Goal: Information Seeking & Learning: Learn about a topic

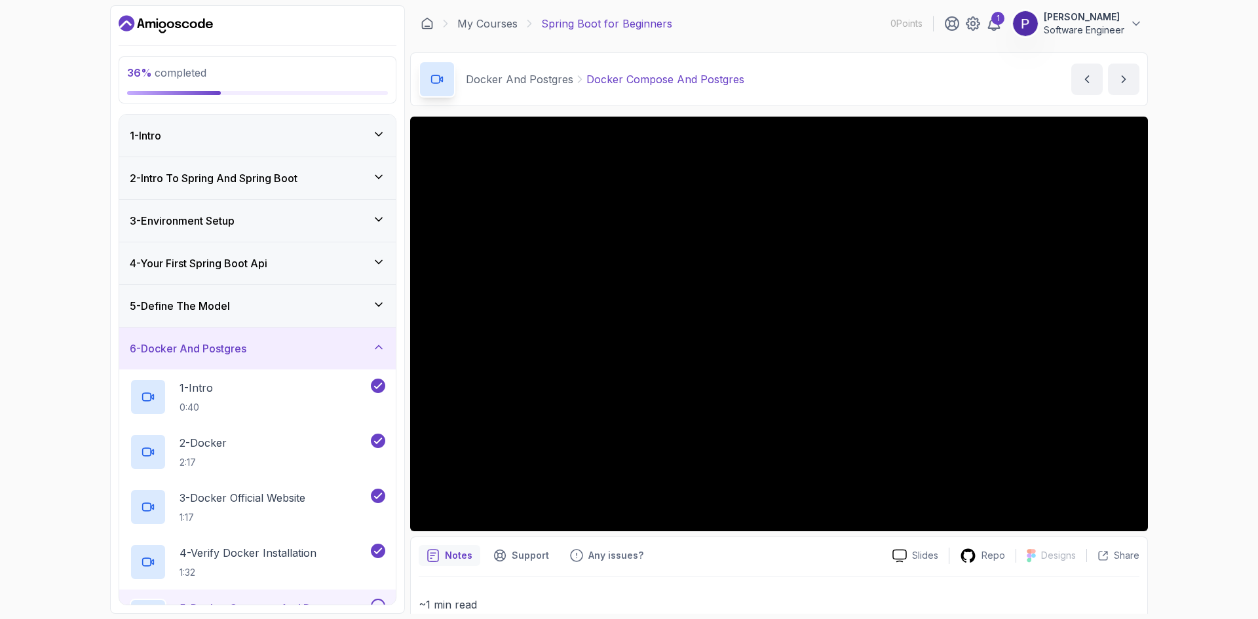
scroll to position [262, 0]
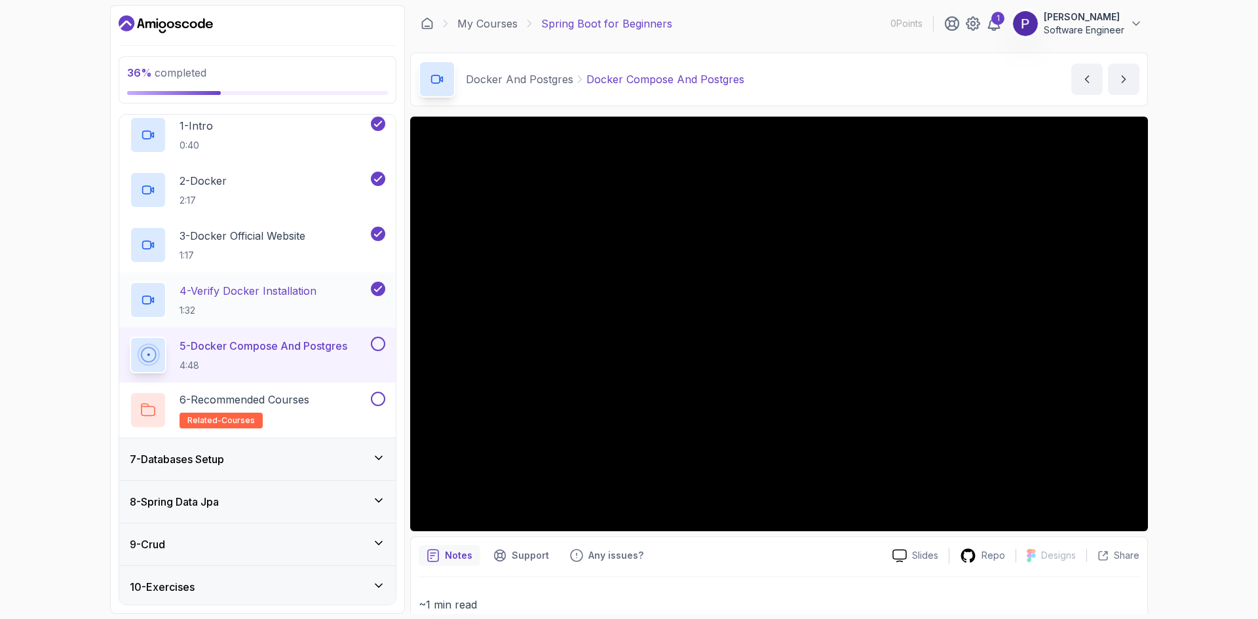
click at [217, 291] on p "4 - Verify Docker Installation" at bounding box center [247, 291] width 137 height 16
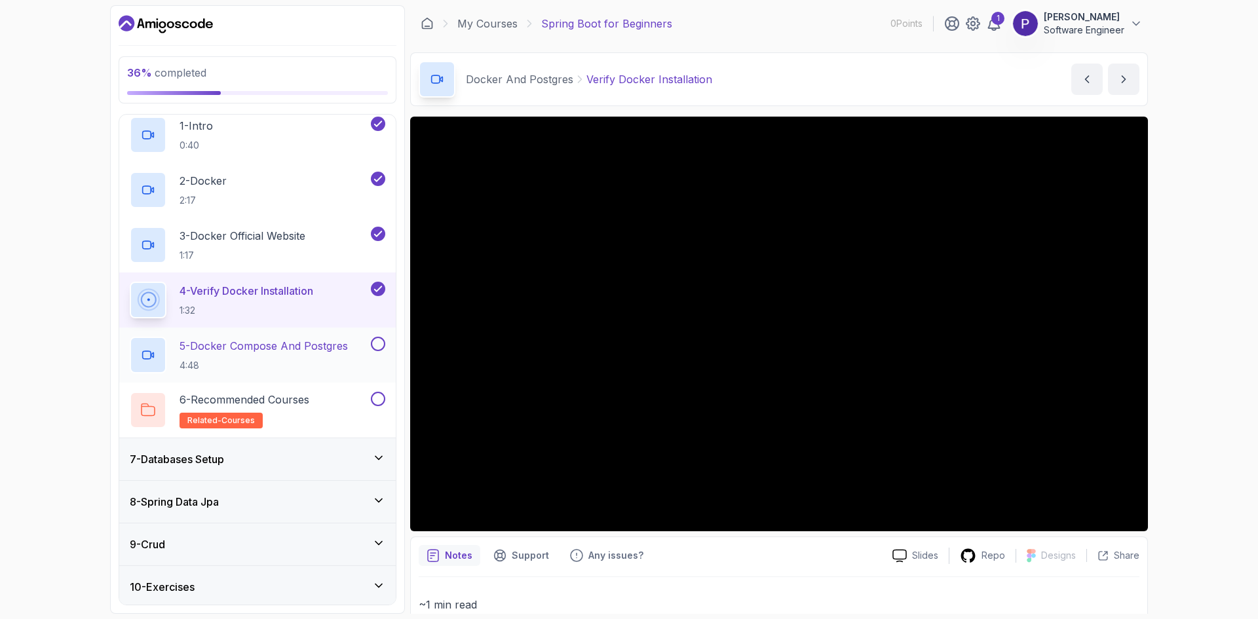
click at [233, 349] on p "5 - Docker Compose And Postgres" at bounding box center [263, 346] width 168 height 16
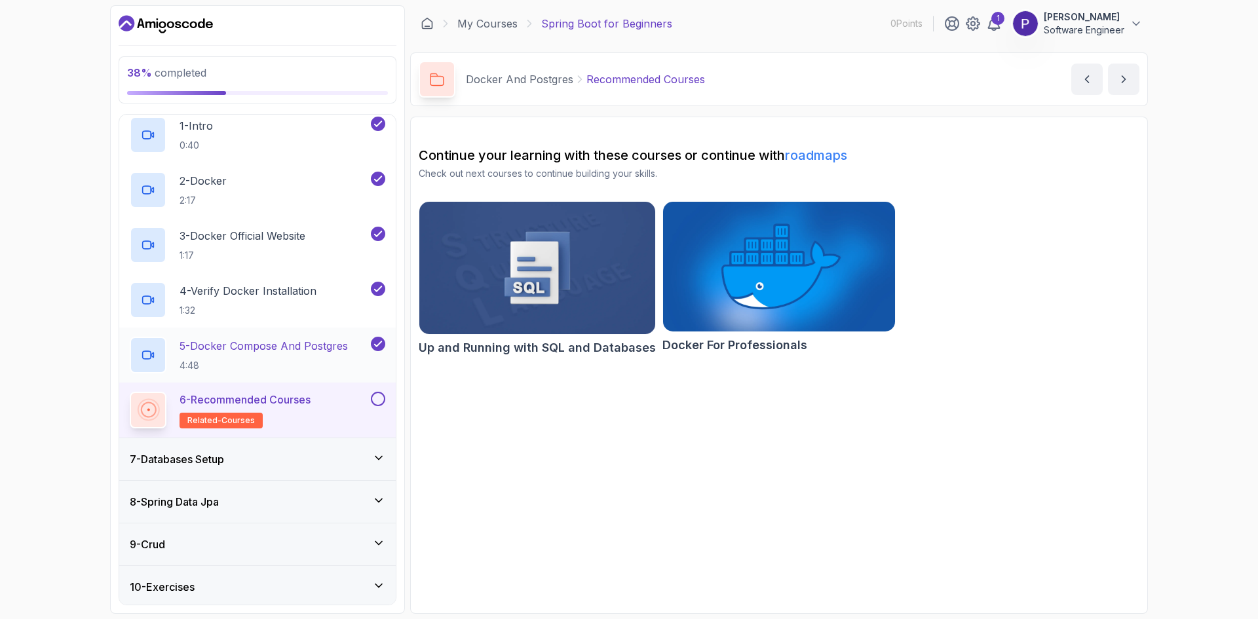
click at [215, 353] on p "5 - Docker Compose And Postgres" at bounding box center [263, 346] width 168 height 16
click at [295, 398] on p "6 - Recommended Courses" at bounding box center [244, 400] width 131 height 16
click at [1119, 79] on icon "next content" at bounding box center [1123, 79] width 13 height 13
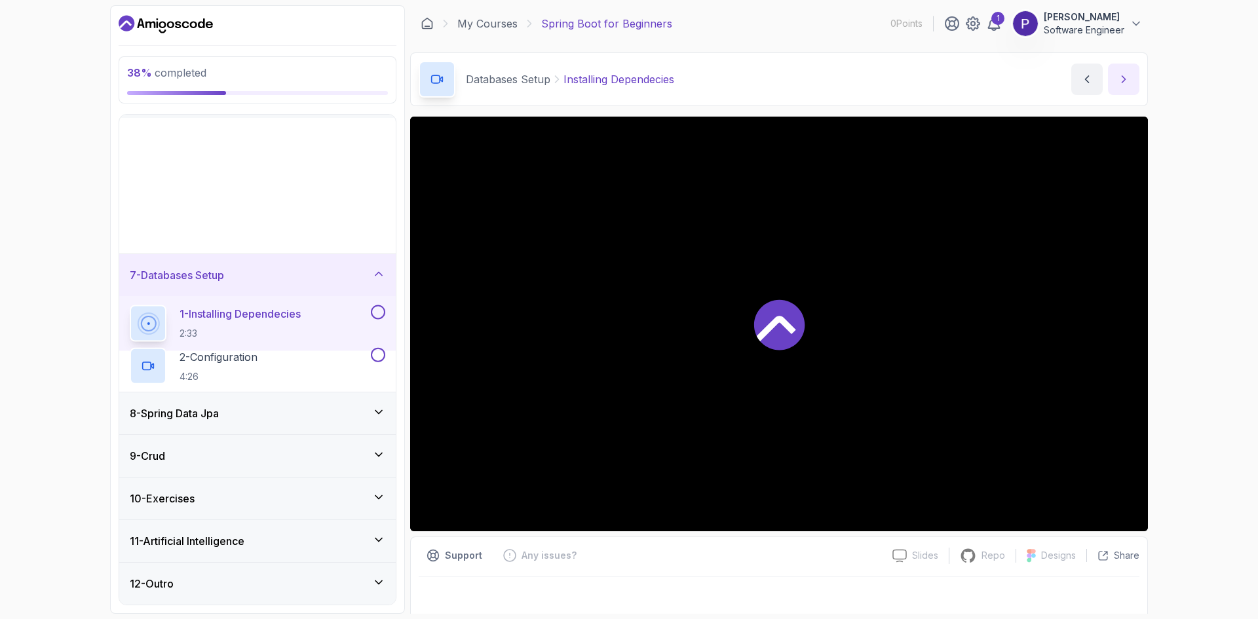
scroll to position [20, 0]
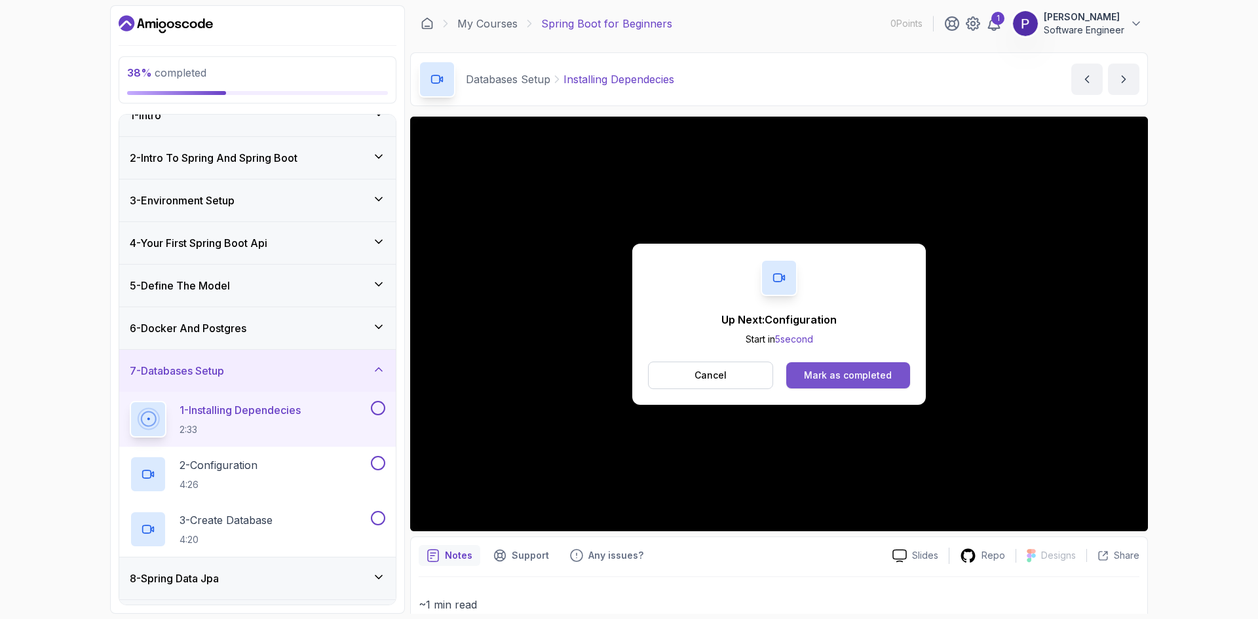
click at [848, 370] on div "Mark as completed" at bounding box center [848, 375] width 88 height 13
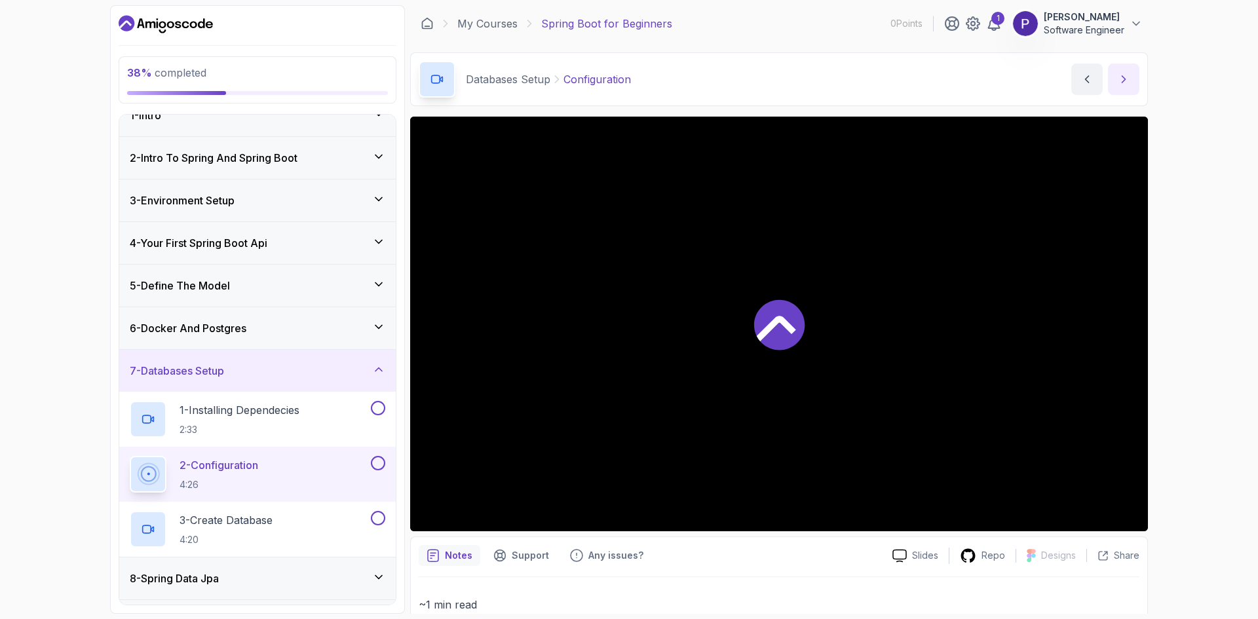
click at [1123, 82] on icon "next content" at bounding box center [1123, 79] width 3 height 7
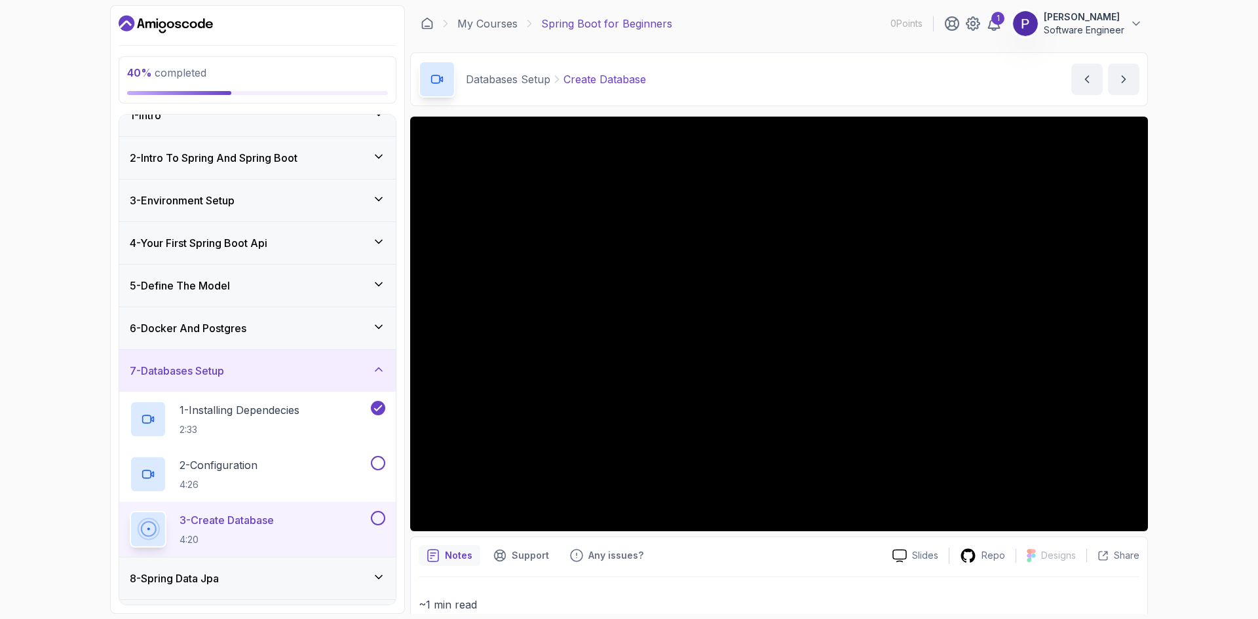
click at [345, 576] on div "8 - Spring Data Jpa" at bounding box center [257, 578] width 255 height 16
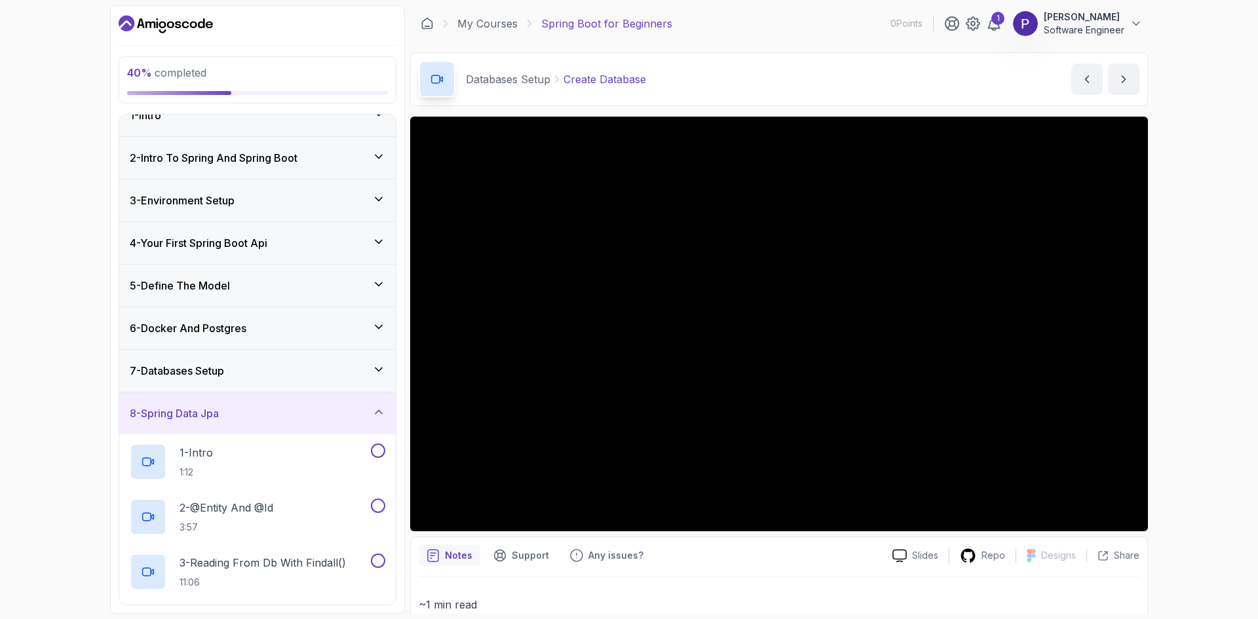
scroll to position [412, 0]
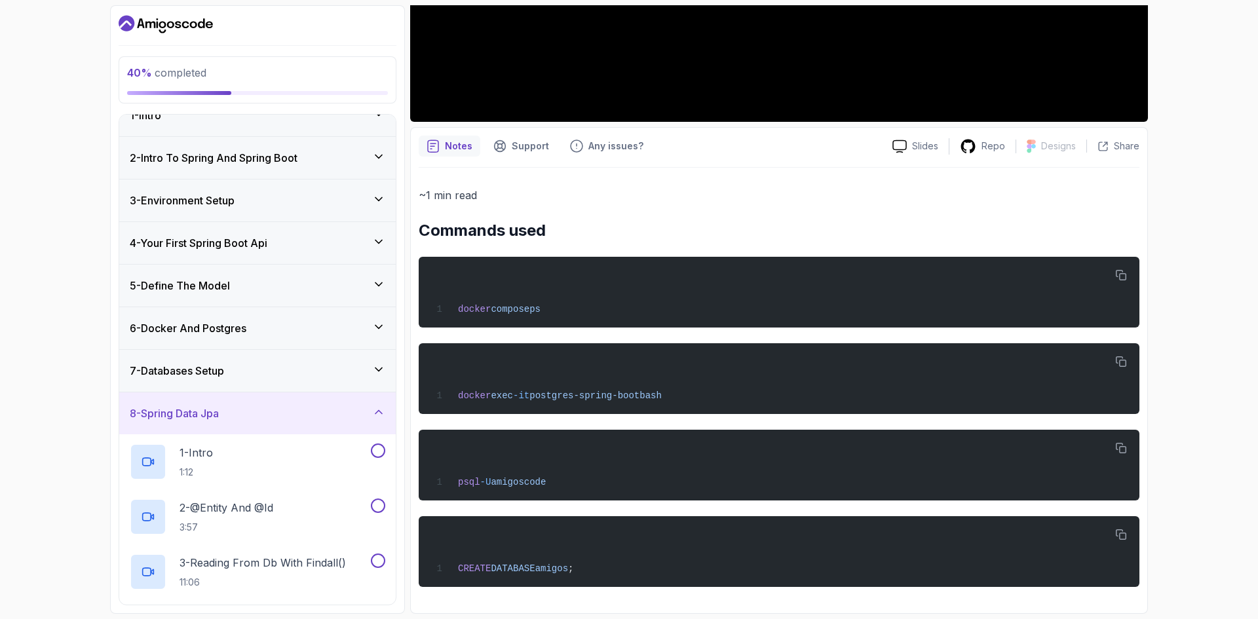
click at [446, 140] on p "Notes" at bounding box center [459, 146] width 28 height 13
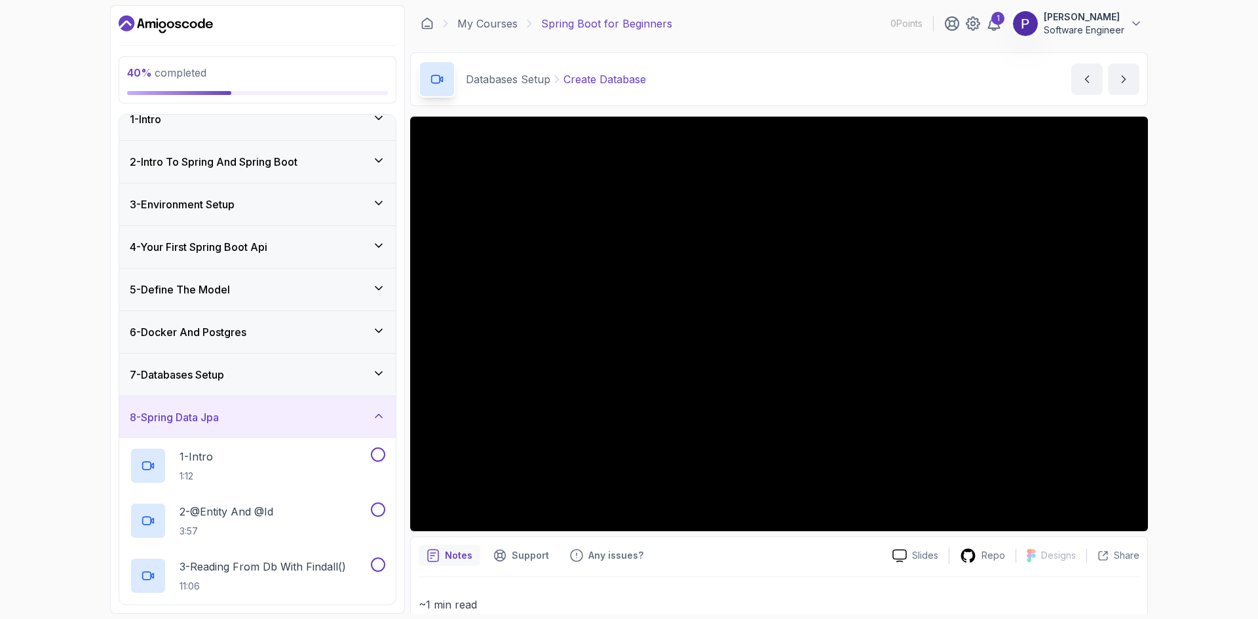
scroll to position [0, 0]
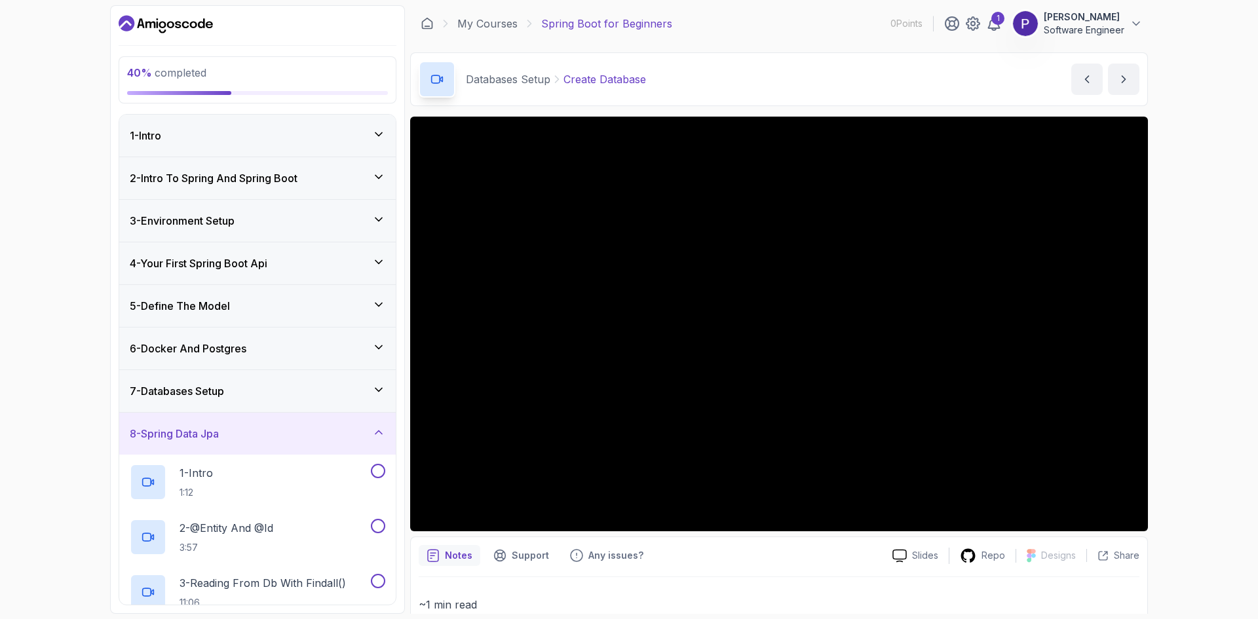
click at [248, 391] on div "7 - Databases Setup" at bounding box center [257, 391] width 255 height 16
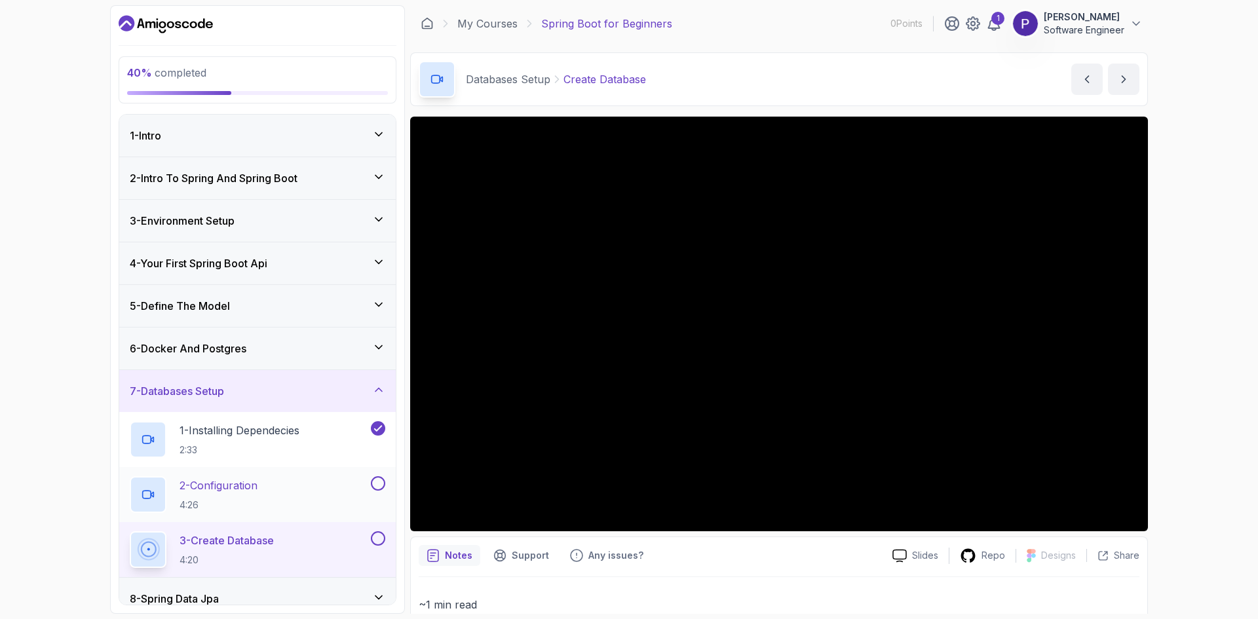
click at [226, 485] on p "2 - Configuration" at bounding box center [218, 485] width 78 height 16
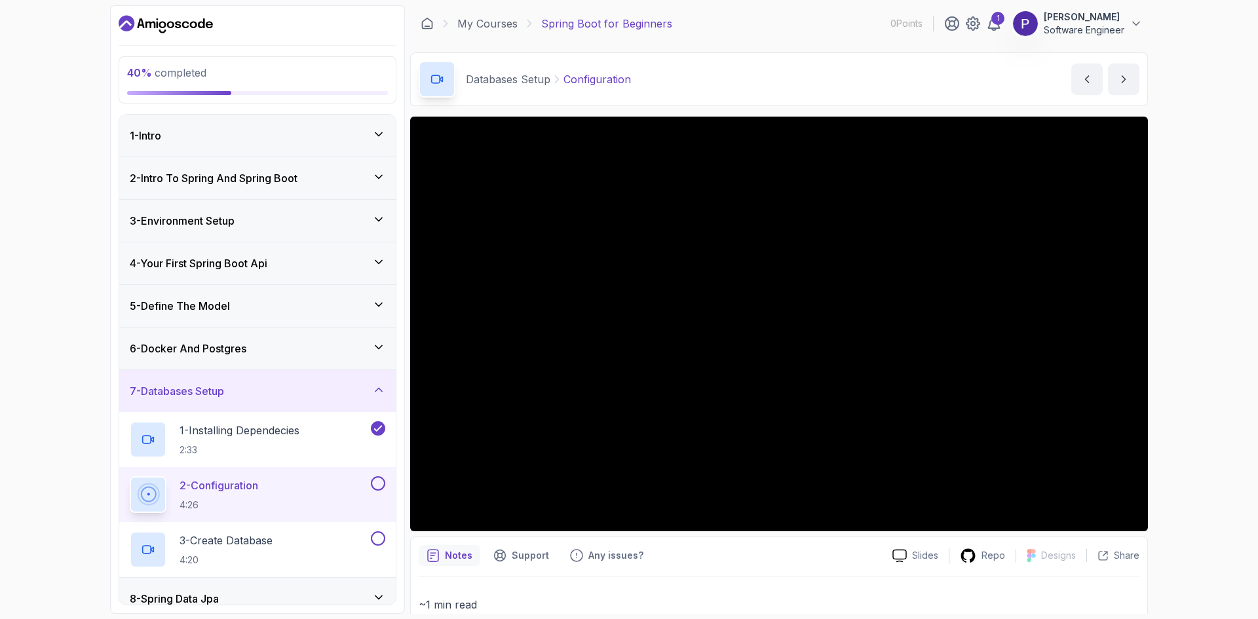
click at [0, 148] on div "40 % completed 1 - Intro 2 - Intro To Spring And Spring Boot 3 - Environment Se…" at bounding box center [629, 309] width 1258 height 619
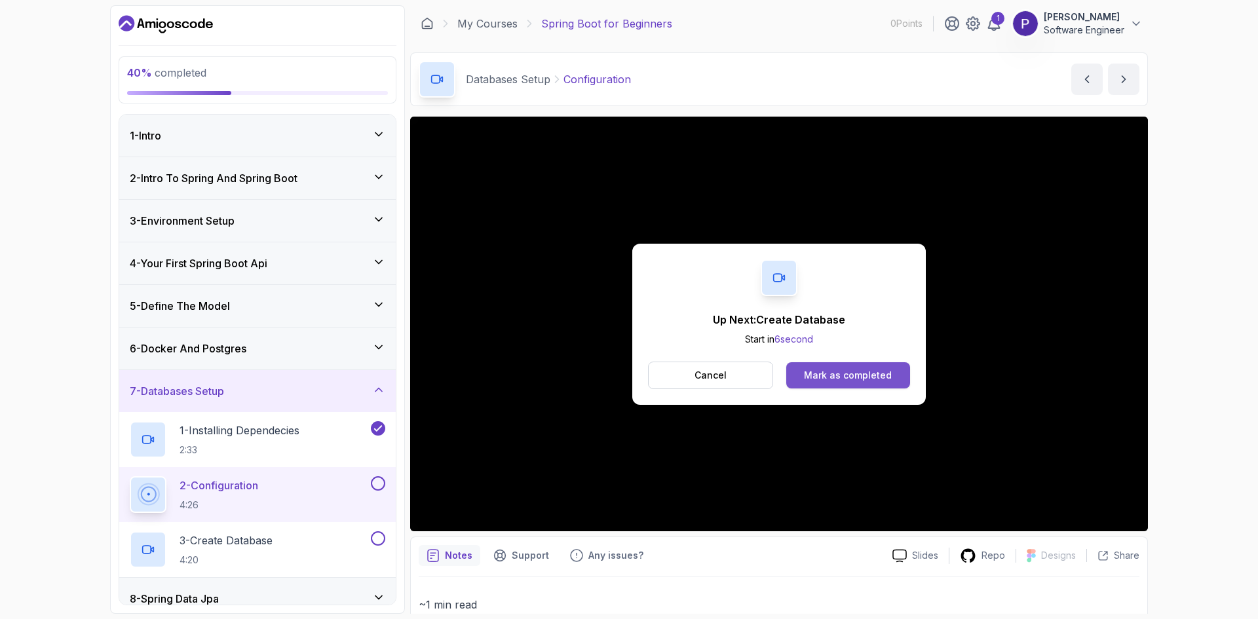
click at [856, 372] on div "Mark as completed" at bounding box center [848, 375] width 88 height 13
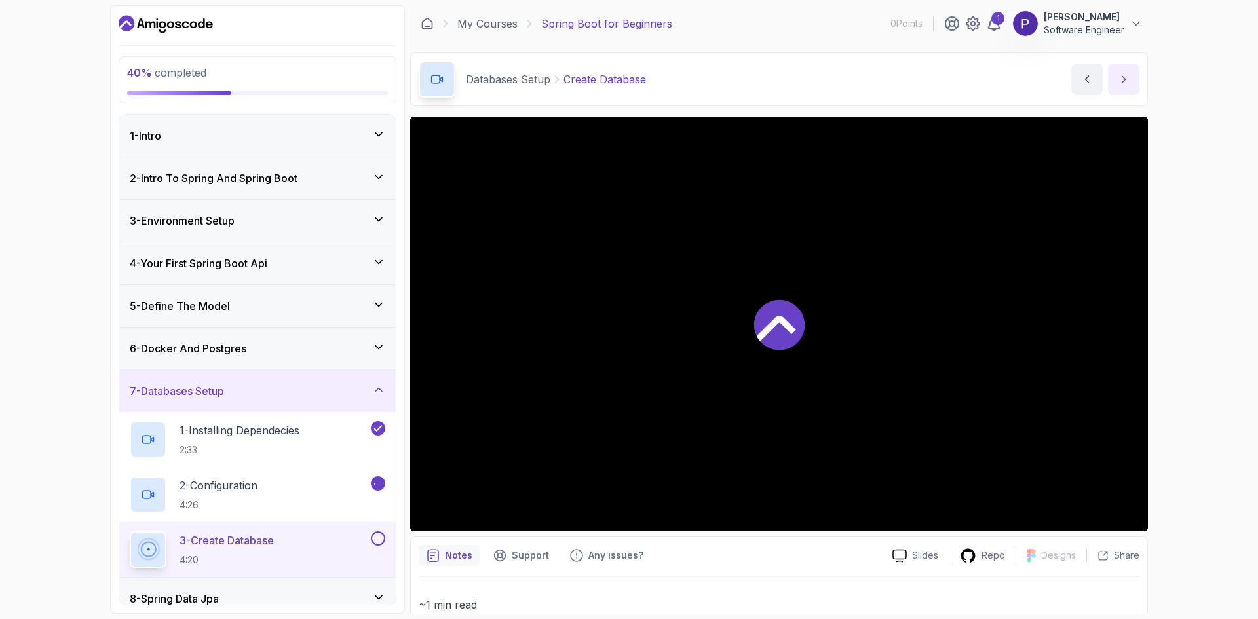
click at [1117, 75] on icon "next content" at bounding box center [1123, 79] width 13 height 13
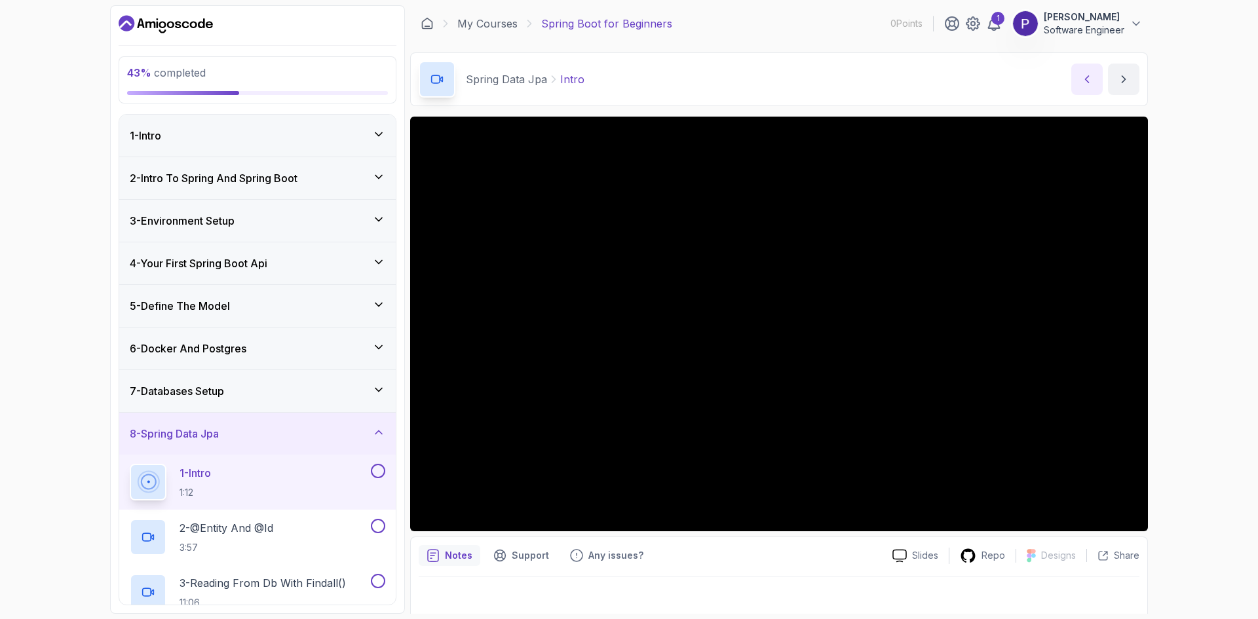
click at [1083, 81] on icon "previous content" at bounding box center [1086, 79] width 13 height 13
click at [1120, 78] on icon "next content" at bounding box center [1123, 79] width 13 height 13
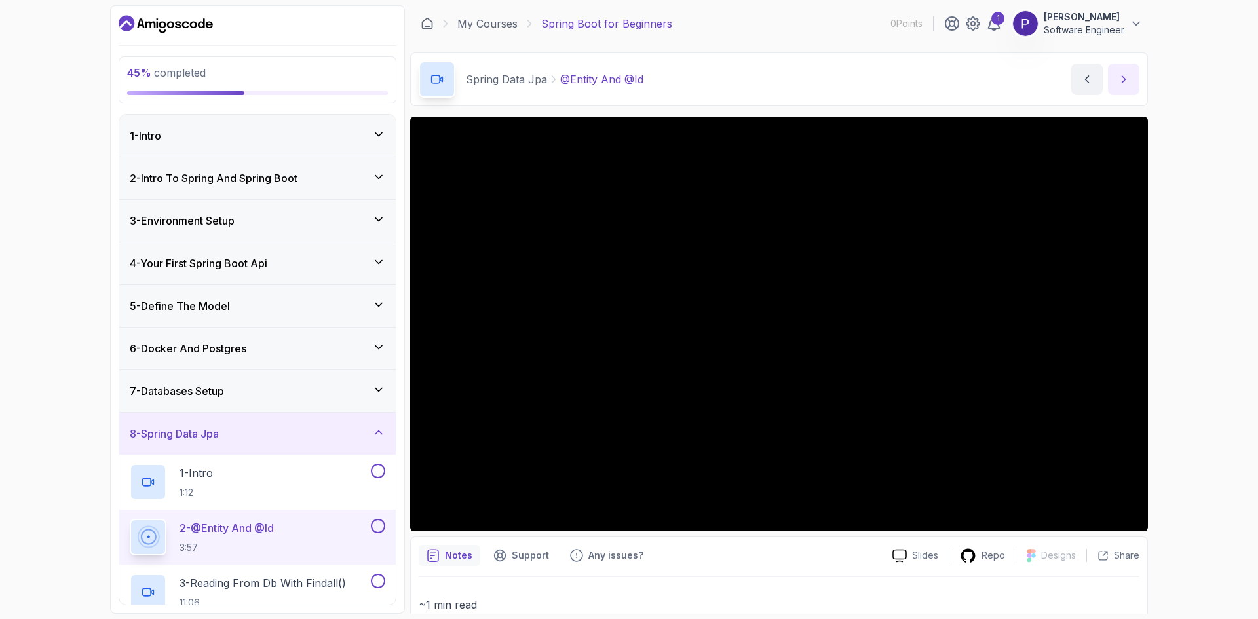
click at [1122, 76] on icon "next content" at bounding box center [1123, 79] width 3 height 7
click at [219, 525] on p "2 - @Entity And @Id" at bounding box center [226, 528] width 94 height 16
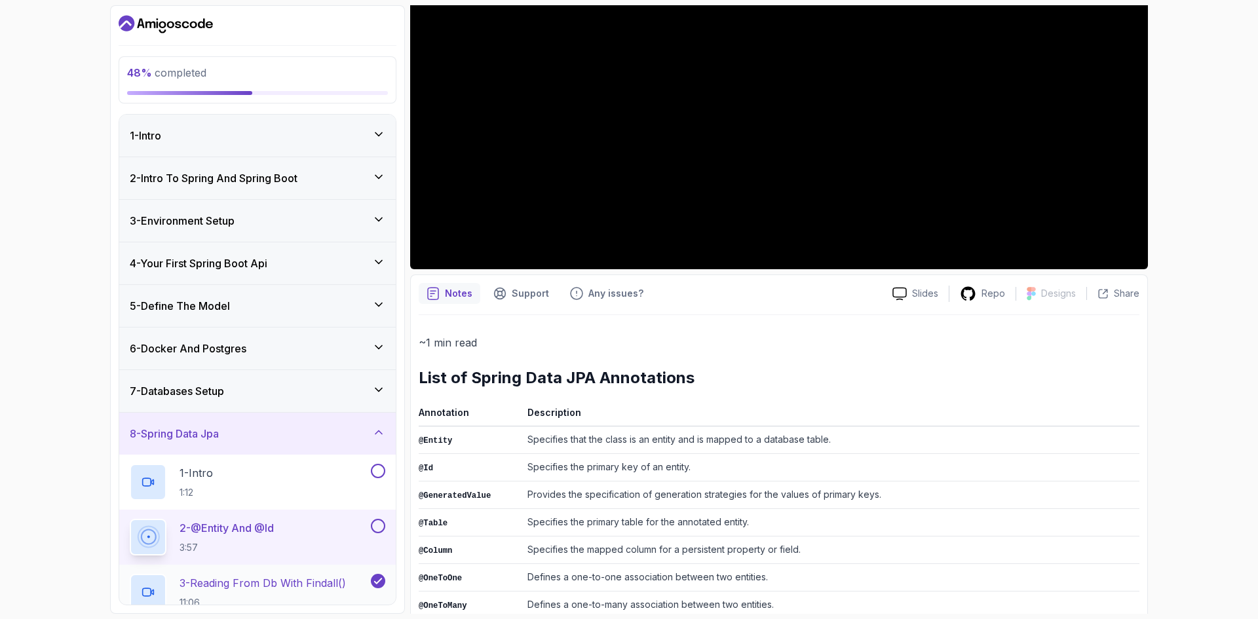
click at [273, 583] on p "3 - Reading From Db With Findall()" at bounding box center [262, 583] width 166 height 16
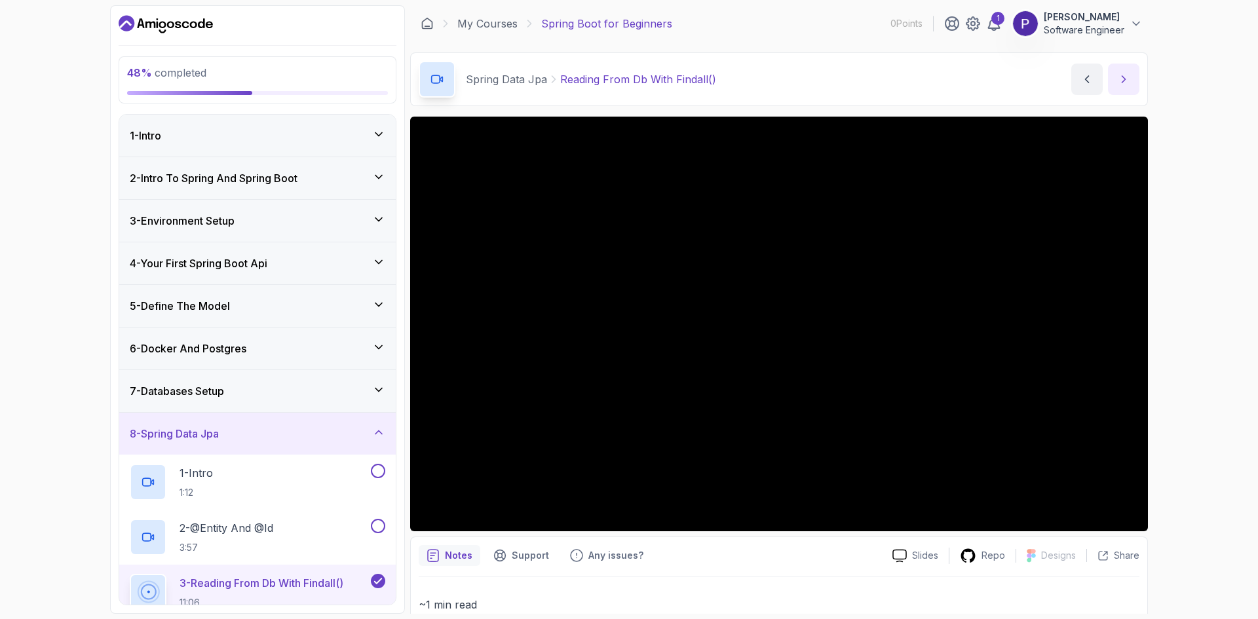
click at [1123, 71] on button "next content" at bounding box center [1123, 79] width 31 height 31
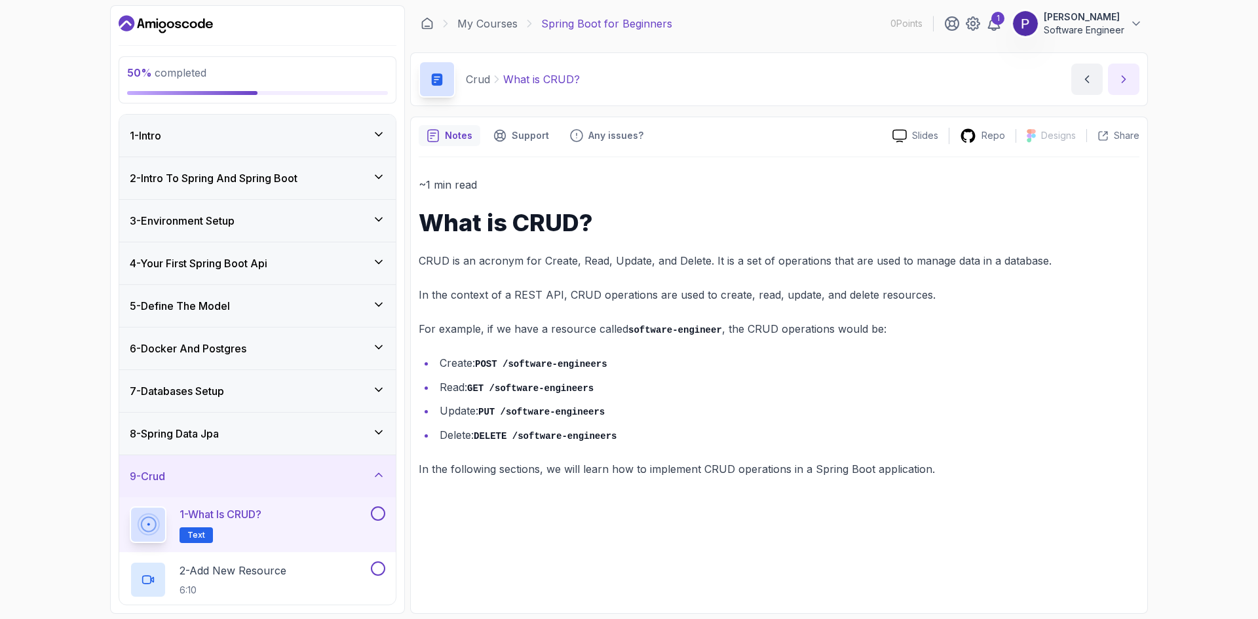
click at [1125, 77] on icon "next content" at bounding box center [1123, 79] width 13 height 13
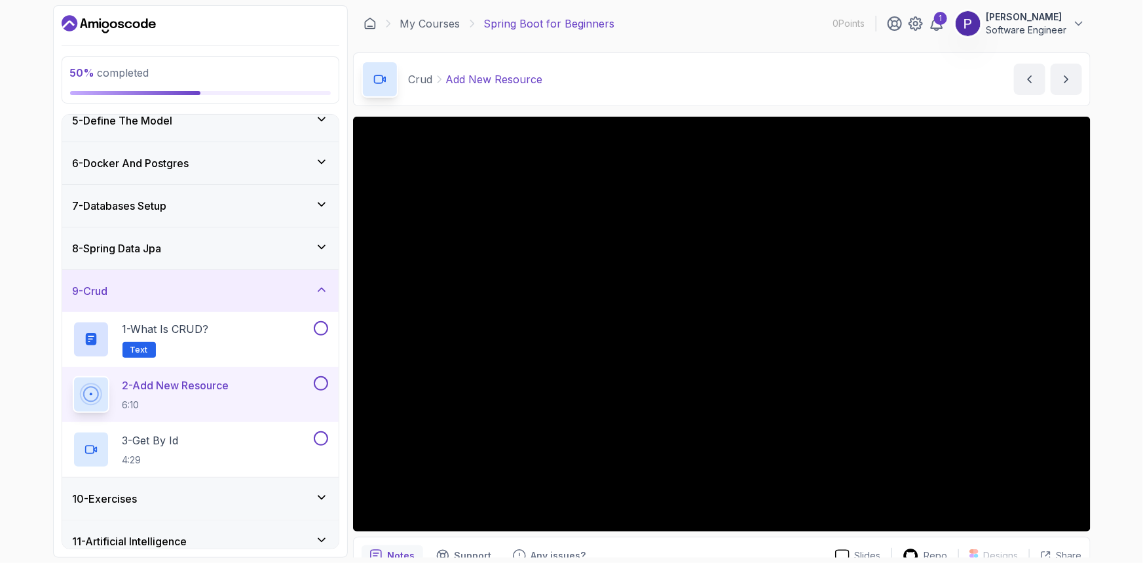
scroll to position [185, 0]
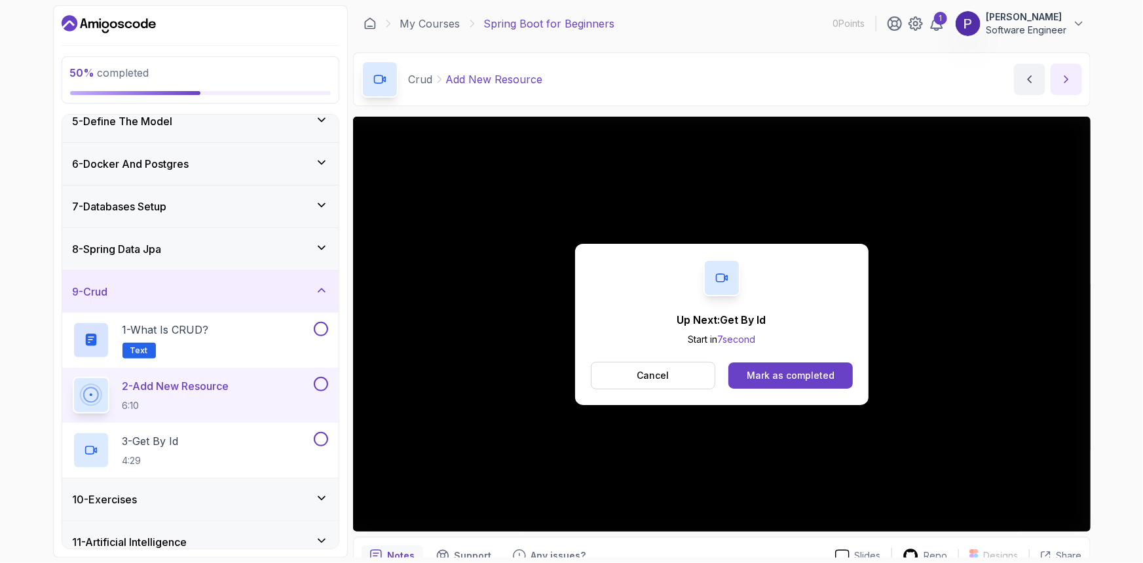
click at [1059, 69] on button "next content" at bounding box center [1066, 79] width 31 height 31
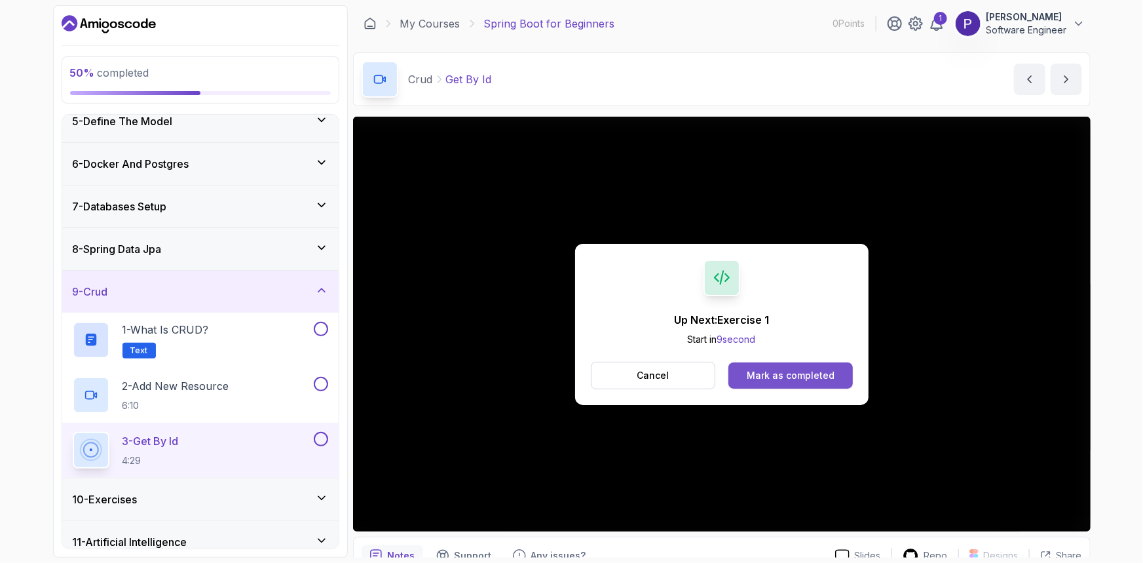
click at [786, 369] on div "Mark as completed" at bounding box center [791, 375] width 88 height 13
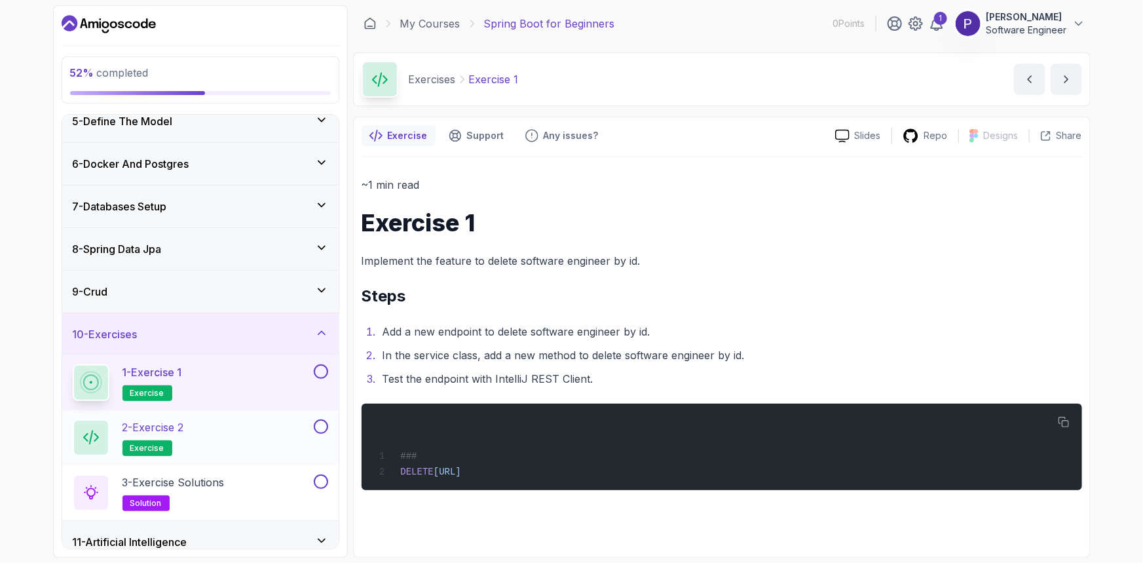
scroll to position [240, 0]
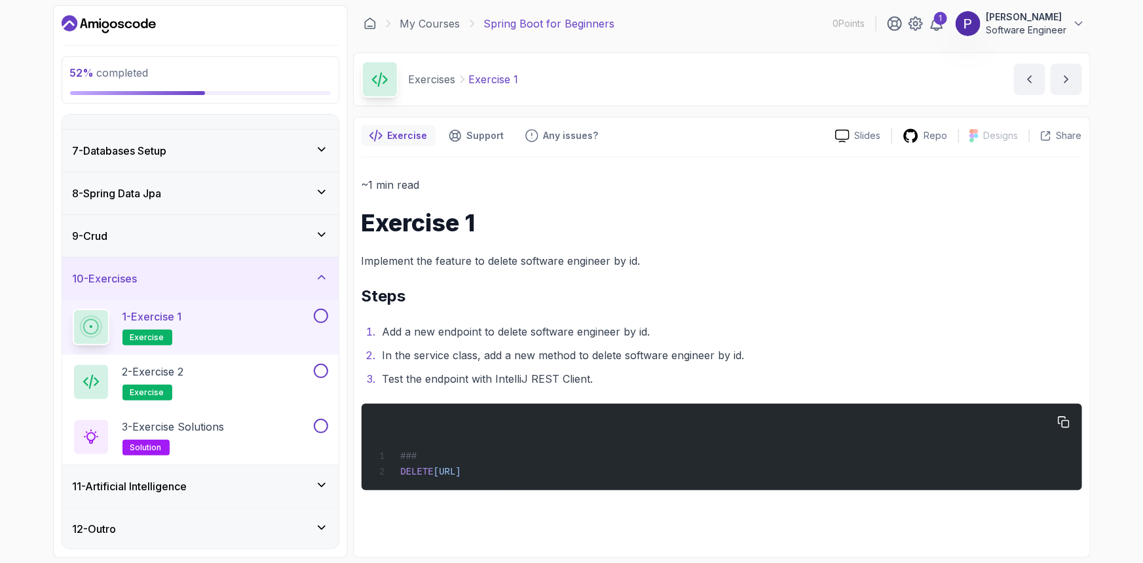
drag, startPoint x: 690, startPoint y: 472, endPoint x: 397, endPoint y: 477, distance: 292.8
click at [397, 477] on div "### DELETE [URL]" at bounding box center [721, 446] width 700 height 71
click at [328, 486] on div "11 - Artificial Intelligence" at bounding box center [200, 486] width 276 height 42
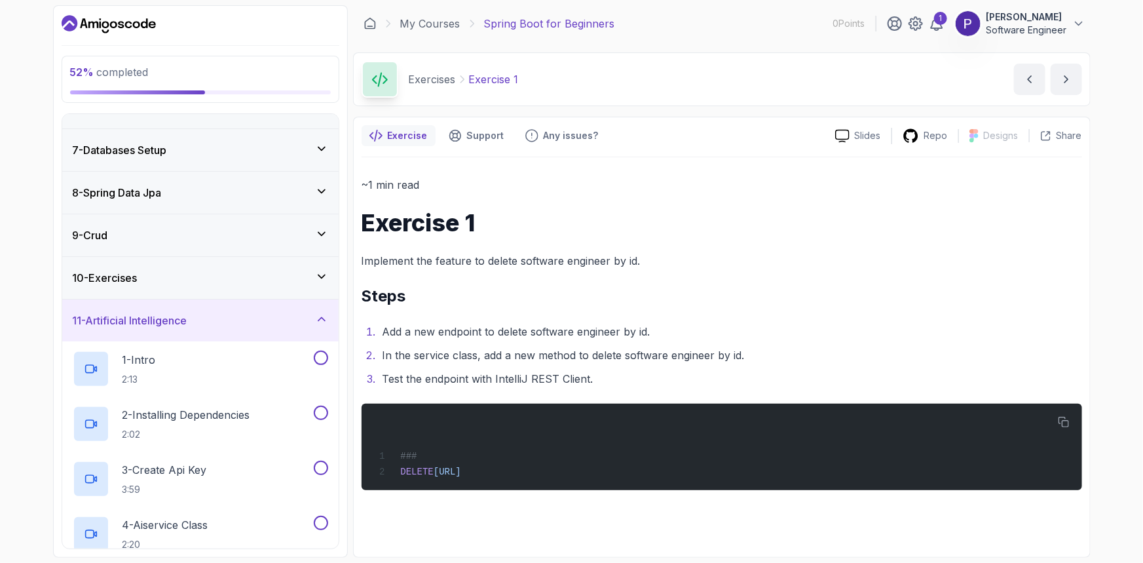
scroll to position [460, 0]
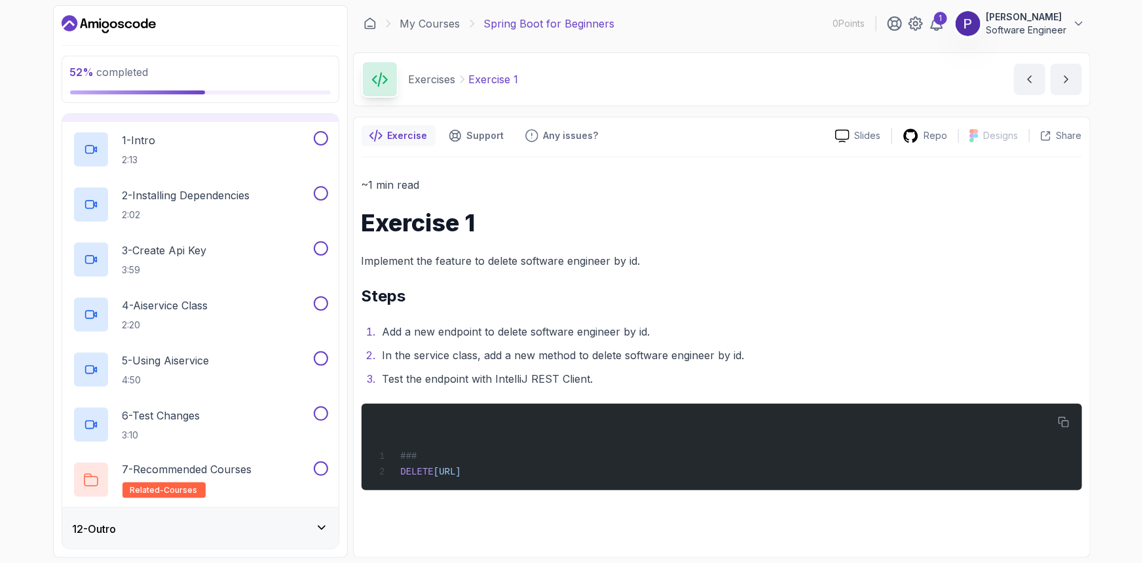
click at [317, 523] on icon at bounding box center [321, 527] width 13 height 13
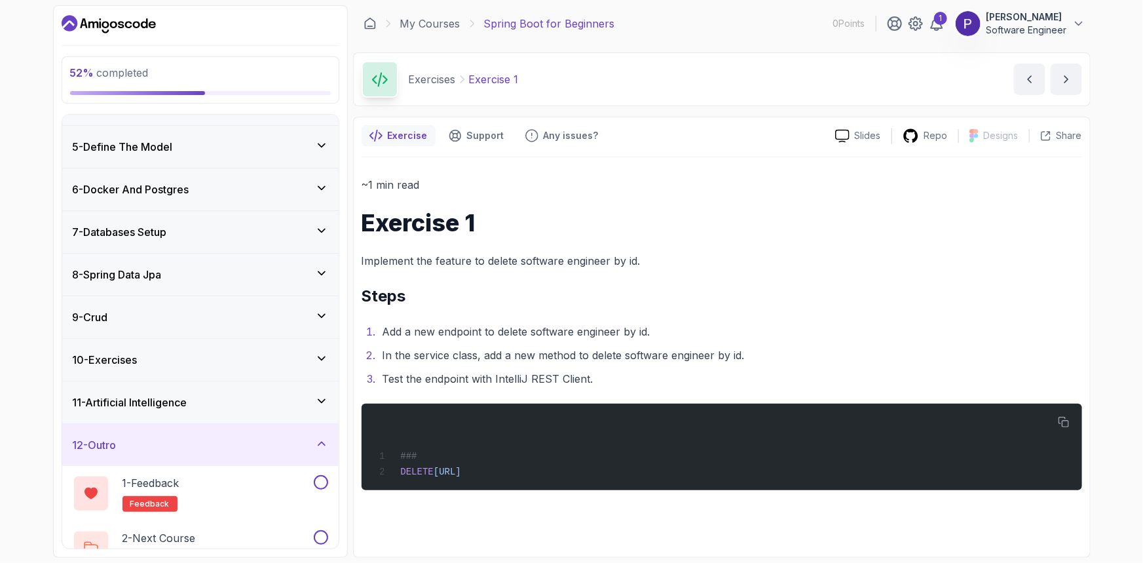
scroll to position [185, 0]
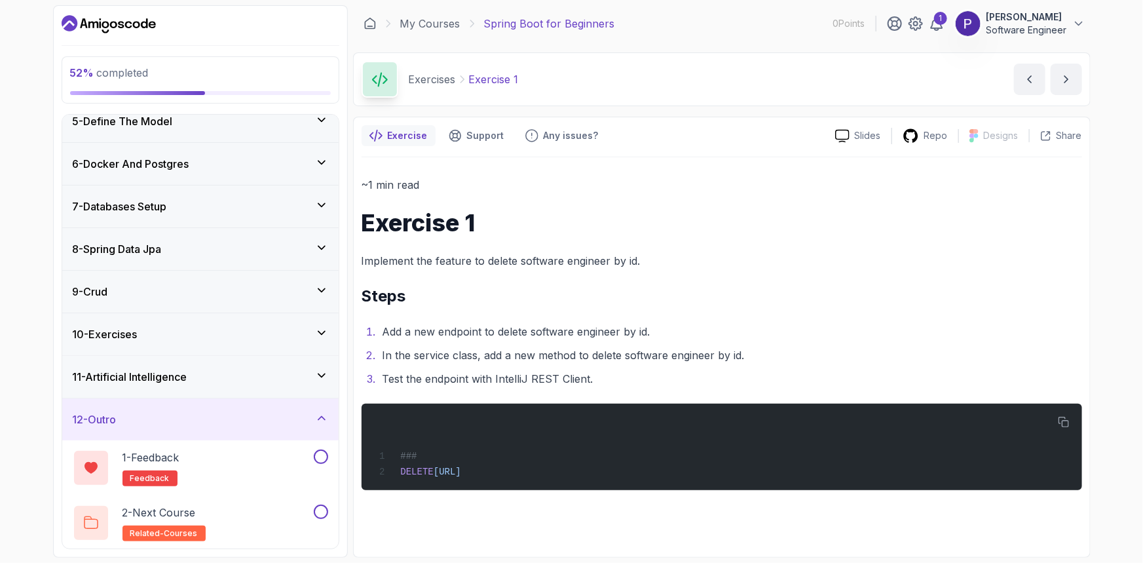
click at [320, 287] on icon at bounding box center [321, 290] width 13 height 13
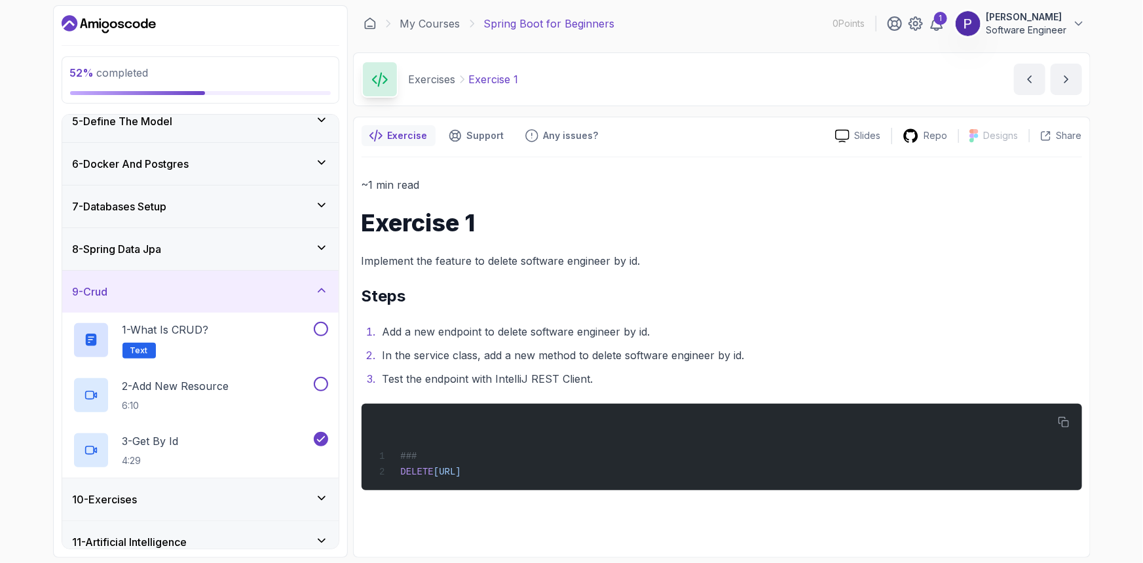
click at [320, 493] on icon at bounding box center [321, 497] width 13 height 13
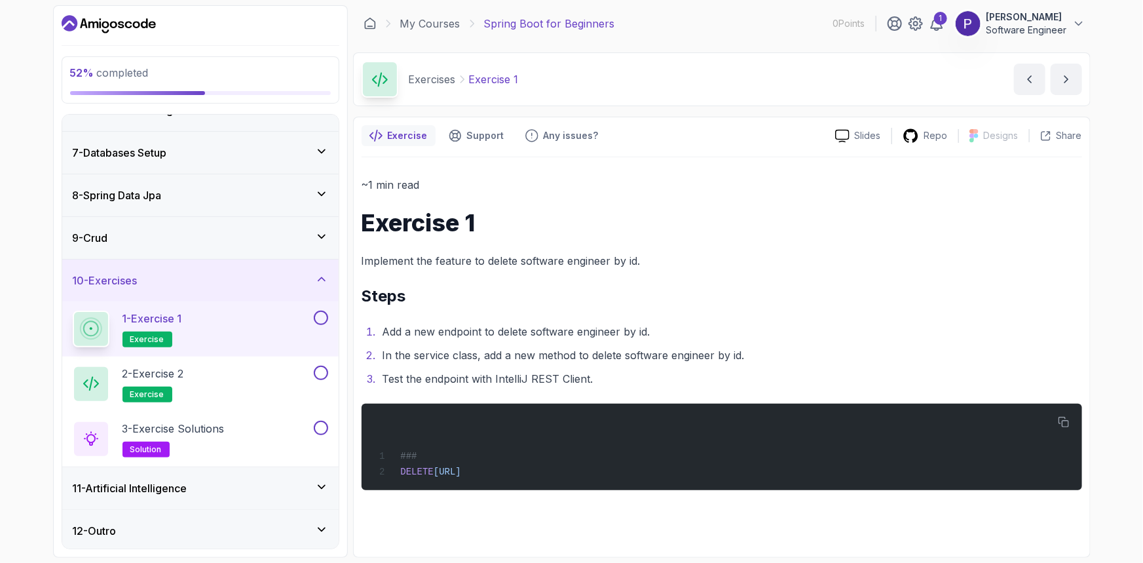
scroll to position [240, 0]
click at [324, 483] on icon at bounding box center [321, 484] width 7 height 3
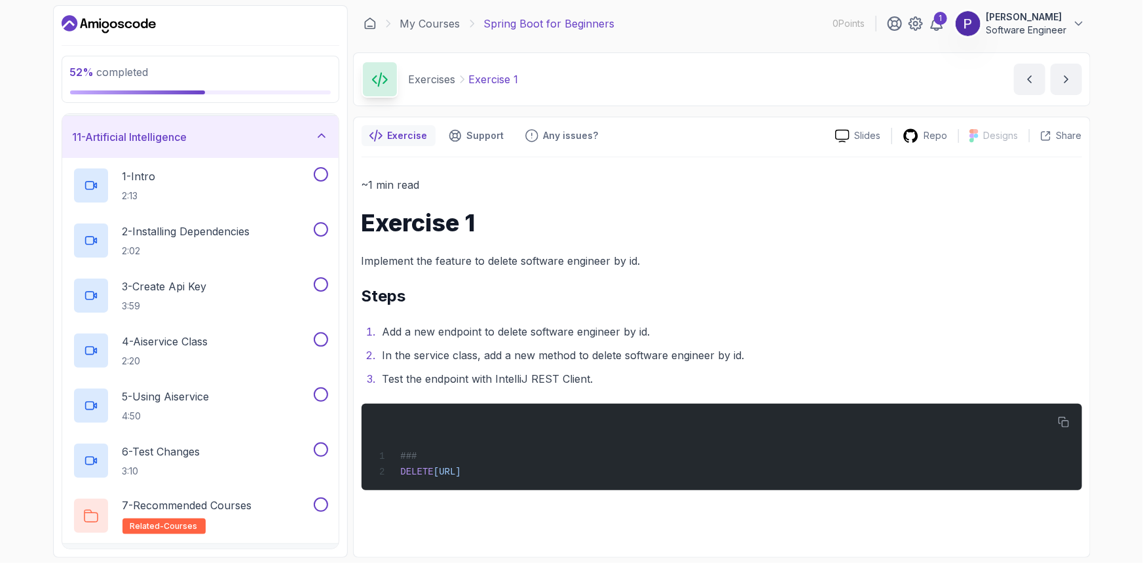
scroll to position [460, 0]
